Goal: Navigation & Orientation: Find specific page/section

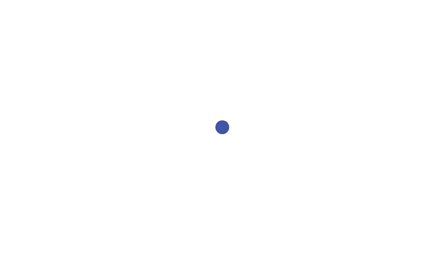
select select "2bed604d-1099-4043-b1bc-2365e8740244"
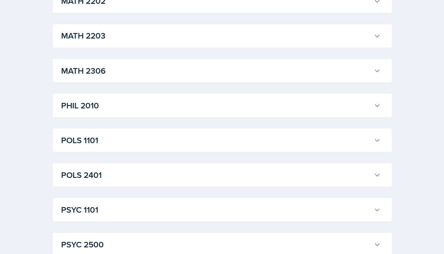
scroll to position [849, 0]
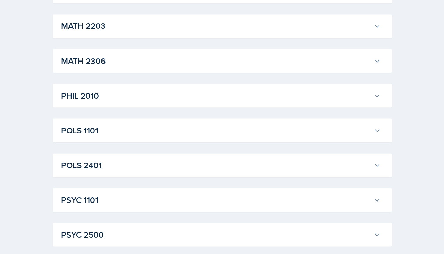
click at [164, 200] on h3 "PSYC 1101" at bounding box center [216, 199] width 310 height 13
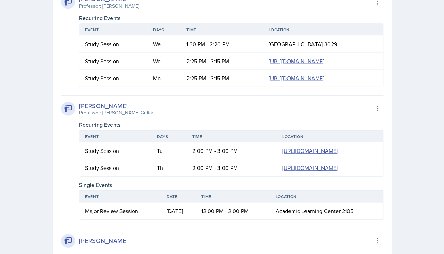
scroll to position [1500, 0]
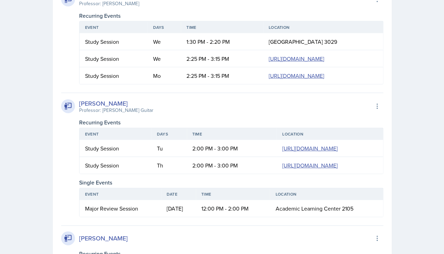
drag, startPoint x: 162, startPoint y: 182, endPoint x: 152, endPoint y: 171, distance: 14.5
click at [152, 50] on tr "Study Session We 1:30 PM - 2:20 PM [GEOGRAPHIC_DATA] 3029" at bounding box center [232, 41] width 304 height 17
click at [181, 50] on td "1:30 PM - 2:20 PM" at bounding box center [222, 41] width 82 height 17
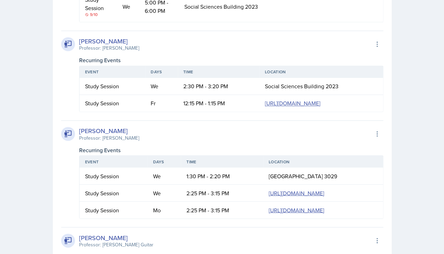
scroll to position [1448, 0]
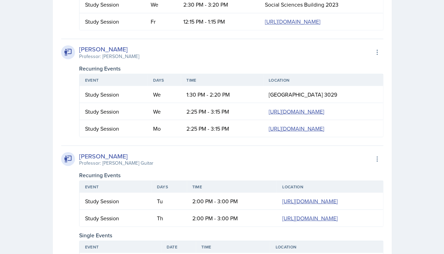
click at [106, 54] on div "[PERSON_NAME]" at bounding box center [109, 48] width 60 height 9
click at [70, 56] on icon at bounding box center [68, 52] width 8 height 8
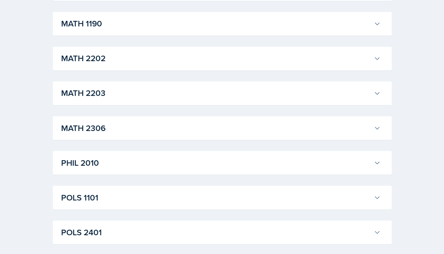
click at [171, 196] on h3 "POLS 1101" at bounding box center [216, 197] width 310 height 13
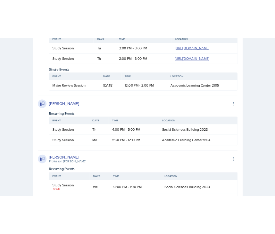
scroll to position [2283, 0]
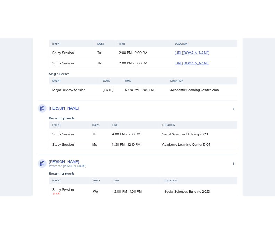
scroll to position [2313, 0]
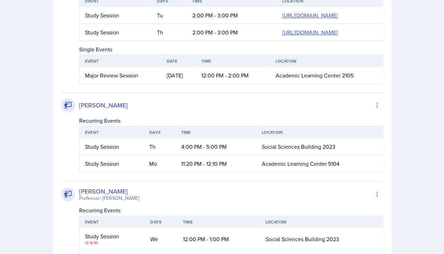
drag, startPoint x: 160, startPoint y: 108, endPoint x: 257, endPoint y: 114, distance: 97.8
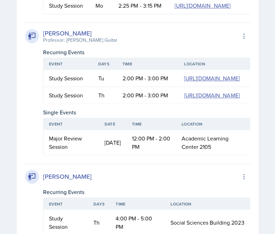
scroll to position [2384, 0]
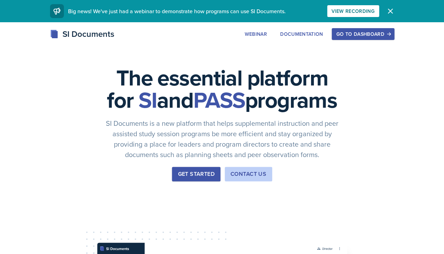
click at [368, 32] on div "Go to Dashboard" at bounding box center [362, 34] width 53 height 6
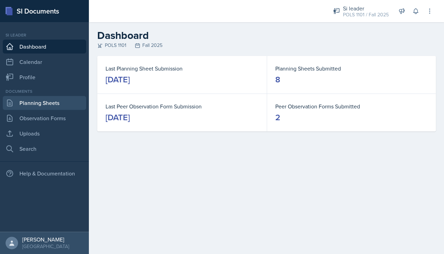
click at [43, 108] on link "Planning Sheets" at bounding box center [44, 103] width 83 height 14
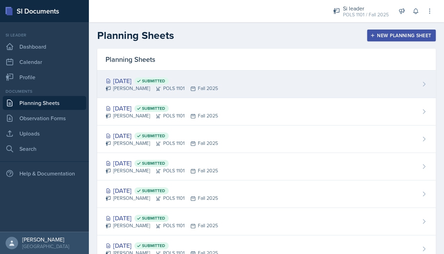
click at [264, 74] on div "[DATE] Submitted [PERSON_NAME] POLS 1101 Fall 2025" at bounding box center [266, 84] width 339 height 27
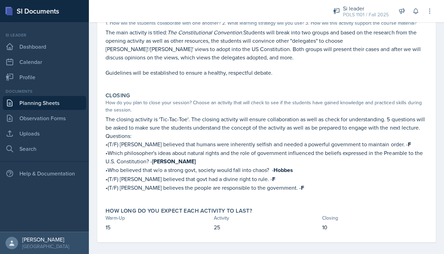
scroll to position [142, 0]
